Goal: Information Seeking & Learning: Learn about a topic

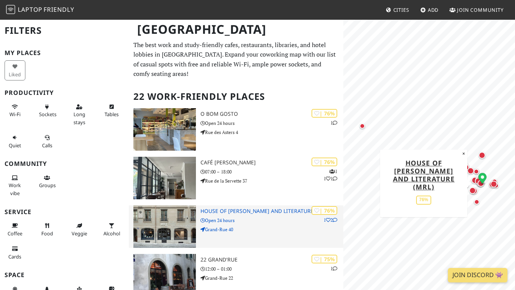
click at [280, 213] on div "| 76% 1 2 House of Rousseau and Literature (MRL) Open 24 hours Grand-Rue 40" at bounding box center [272, 226] width 143 height 42
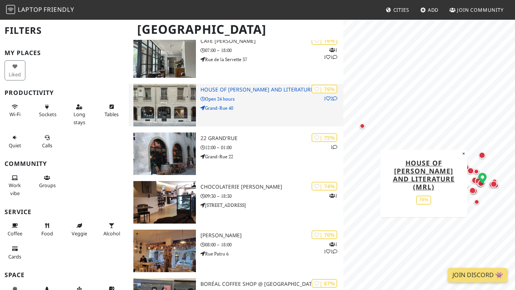
scroll to position [122, 0]
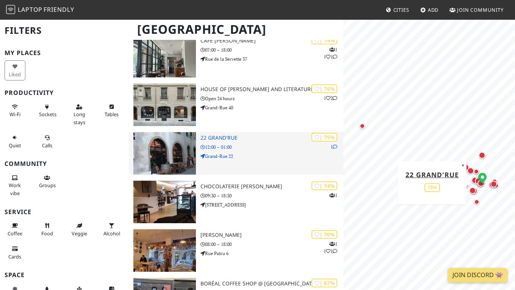
click at [279, 161] on div "| 75% 1 22 grand'rue 12:00 – 01:00 Grand-Rue 22" at bounding box center [272, 153] width 143 height 42
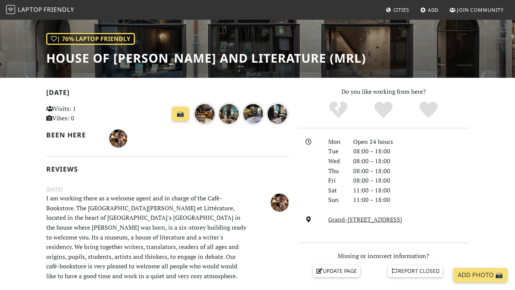
scroll to position [105, 0]
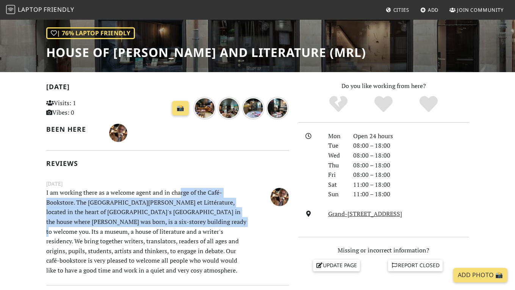
drag, startPoint x: 180, startPoint y: 188, endPoint x: 212, endPoint y: 236, distance: 57.6
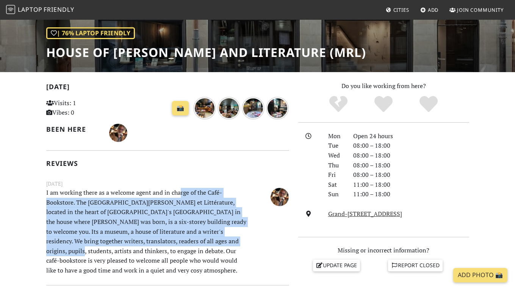
click at [212, 236] on p "I am working there as a welcome agent and in charge of the Café-Bookstore. The …" at bounding box center [147, 231] width 210 height 87
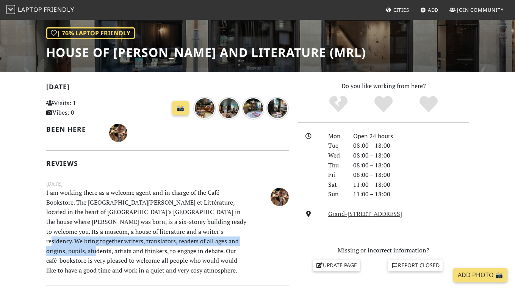
drag, startPoint x: 212, startPoint y: 236, endPoint x: 187, endPoint y: 217, distance: 31.6
click at [189, 219] on p "I am working there as a welcome agent and in charge of the Café-Bookstore. The …" at bounding box center [147, 231] width 210 height 87
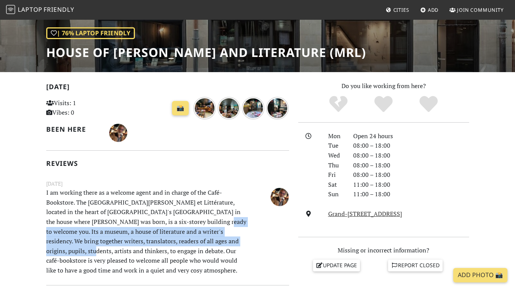
click at [187, 217] on p "I am working there as a welcome agent and in charge of the Café-Bookstore. The …" at bounding box center [147, 231] width 210 height 87
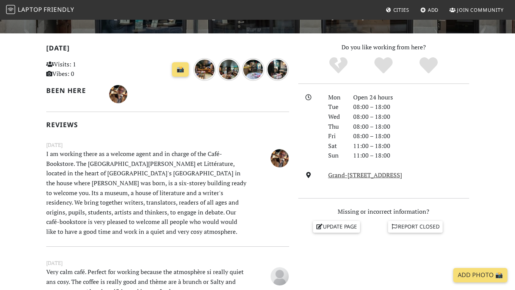
scroll to position [148, 0]
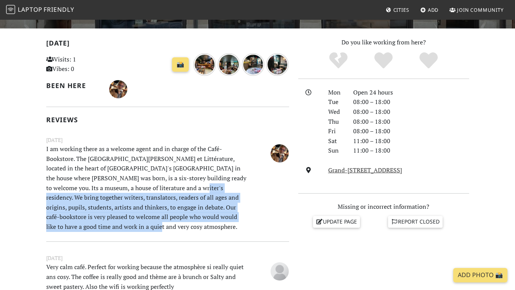
drag, startPoint x: 181, startPoint y: 219, endPoint x: 165, endPoint y: 181, distance: 41.5
click at [165, 181] on p "I am working there as a welcome agent and in charge of the Café-Bookstore. The …" at bounding box center [147, 187] width 210 height 87
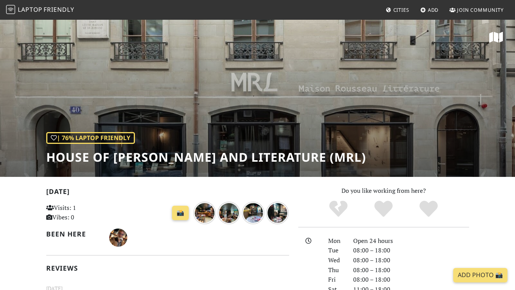
scroll to position [0, 0]
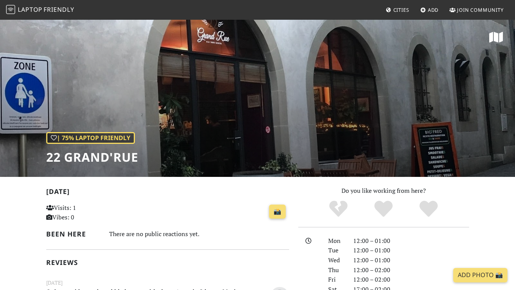
scroll to position [103, 0]
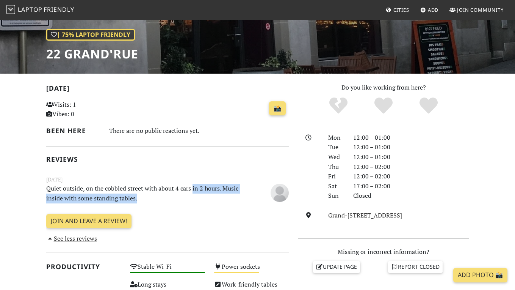
drag, startPoint x: 206, startPoint y: 201, endPoint x: 192, endPoint y: 184, distance: 21.5
click at [192, 184] on p "Quiet outside, on the cobbled street with about 4 cars in 2 hours. Music inside…" at bounding box center [147, 192] width 210 height 19
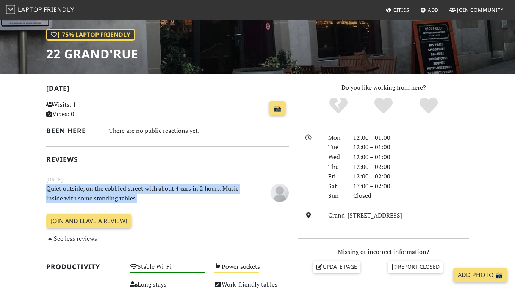
click at [192, 184] on p "Quiet outside, on the cobbled street with about 4 cars in 2 hours. Music inside…" at bounding box center [147, 192] width 210 height 19
click at [202, 189] on p "Quiet outside, on the cobbled street with about 4 cars in 2 hours. Music inside…" at bounding box center [147, 192] width 210 height 19
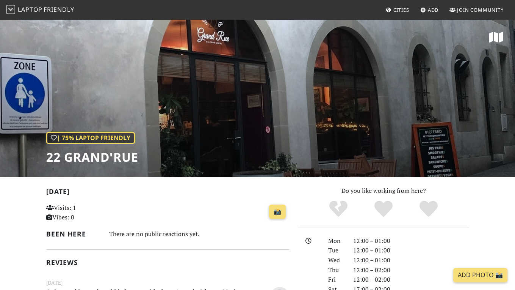
scroll to position [0, 0]
